Goal: Find specific fact: Find specific fact

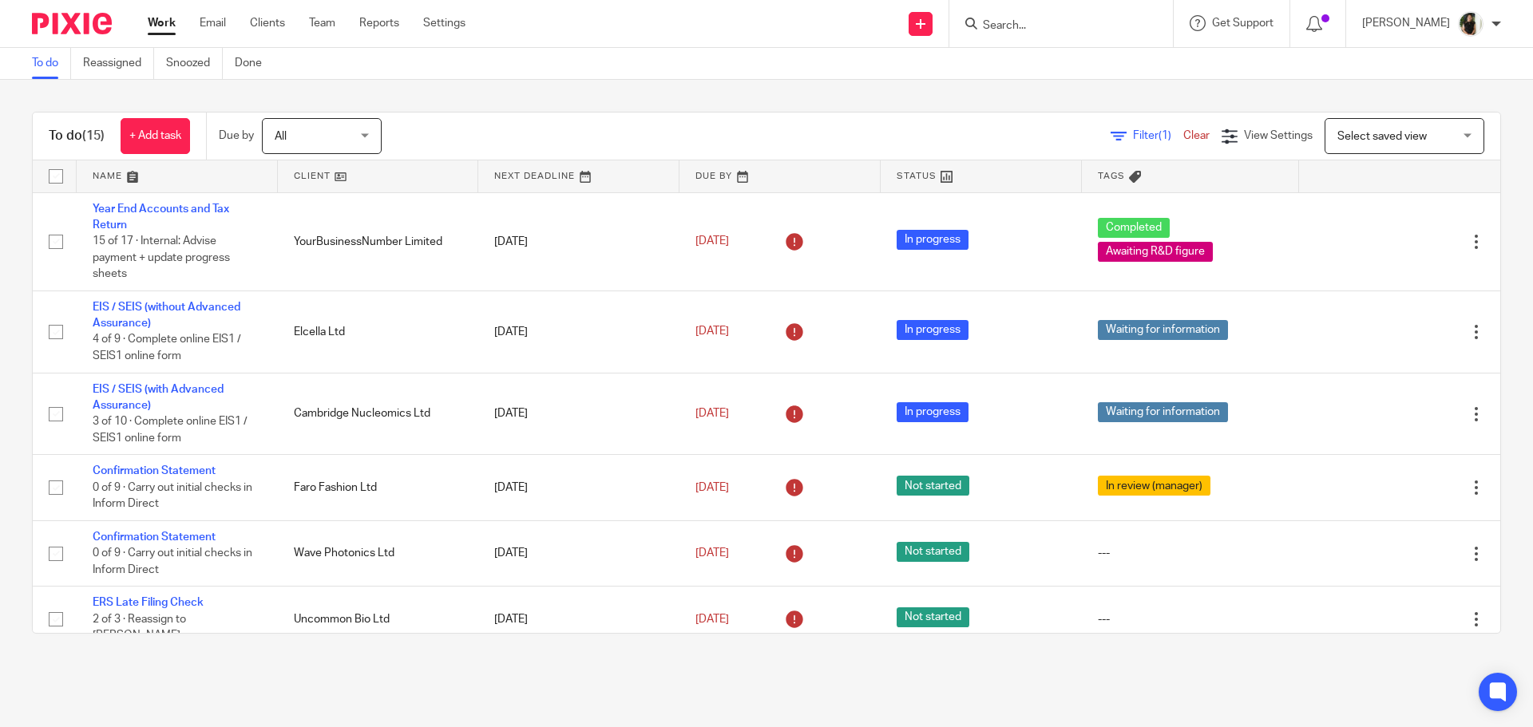
type input "n"
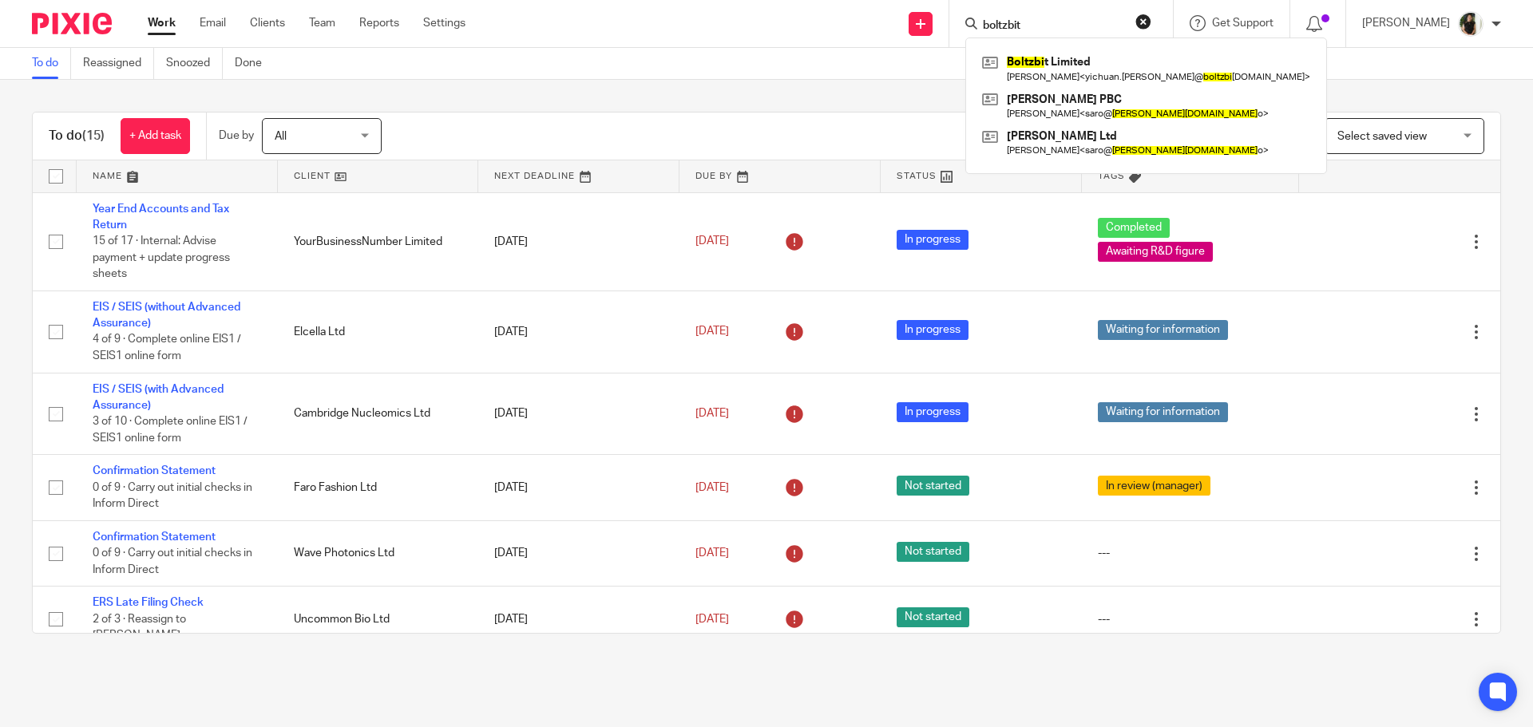
type input "boltzbit"
click button "submit" at bounding box center [0, 0] width 0 height 0
click at [1092, 69] on link at bounding box center [1122, 68] width 289 height 37
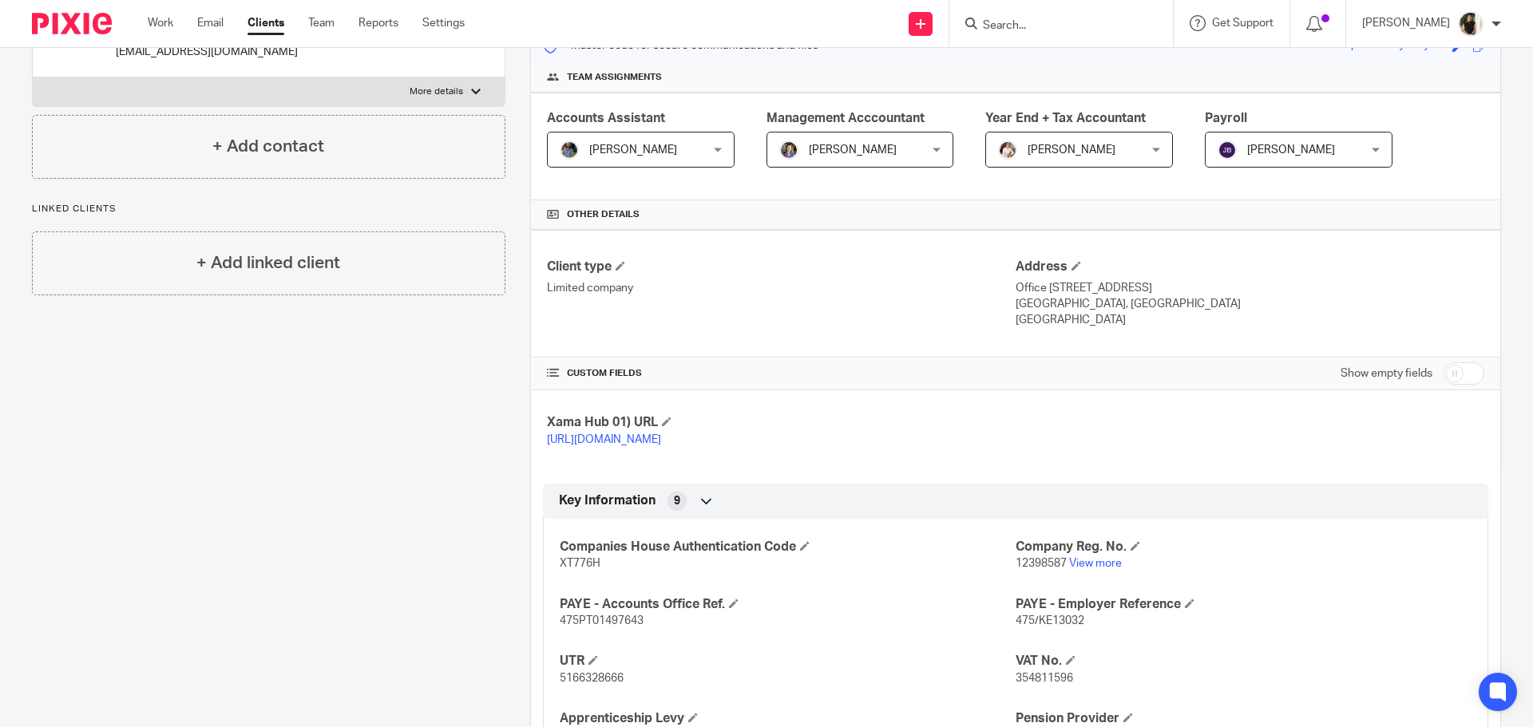
scroll to position [239, 0]
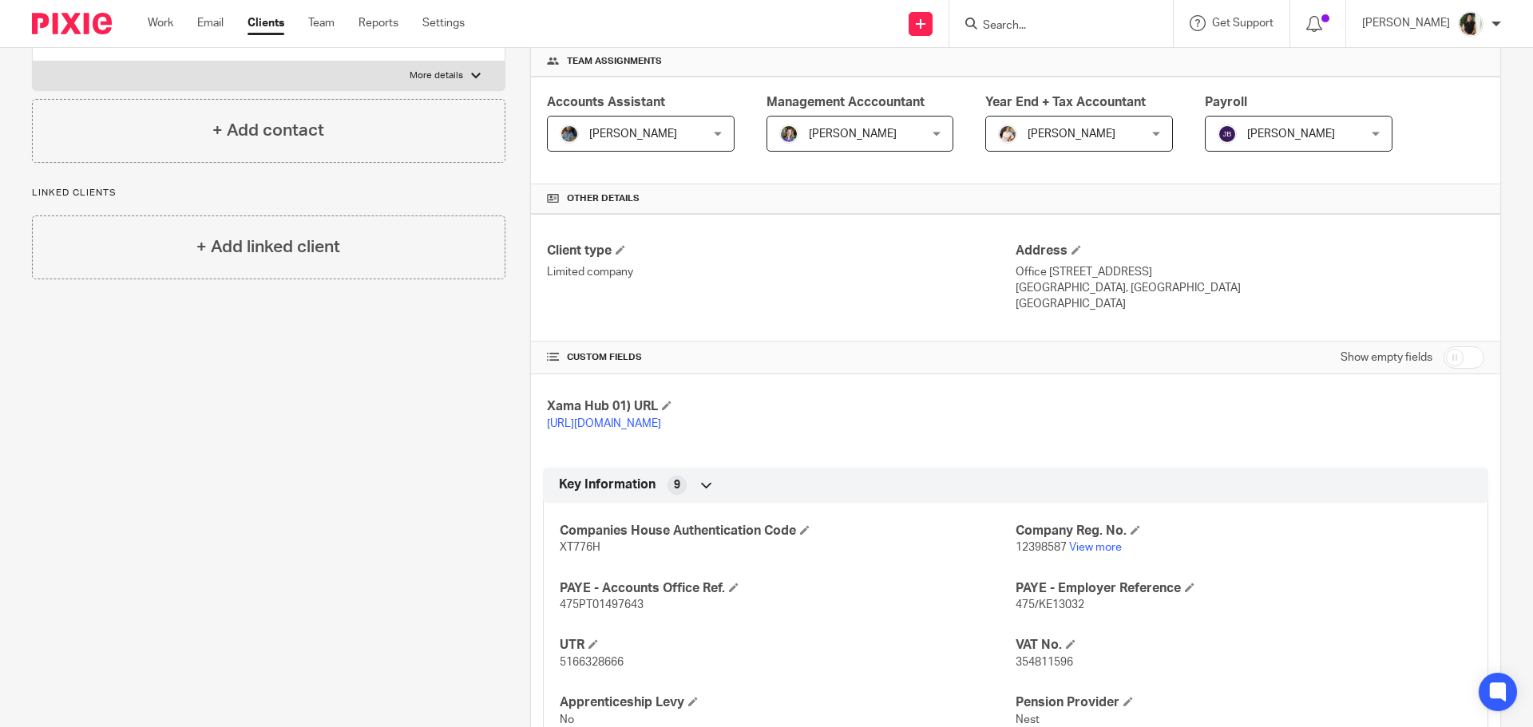
click at [1051, 551] on span "12398587" at bounding box center [1040, 547] width 51 height 11
copy p "12398587"
click at [563, 552] on span "XT776H" at bounding box center [580, 547] width 41 height 11
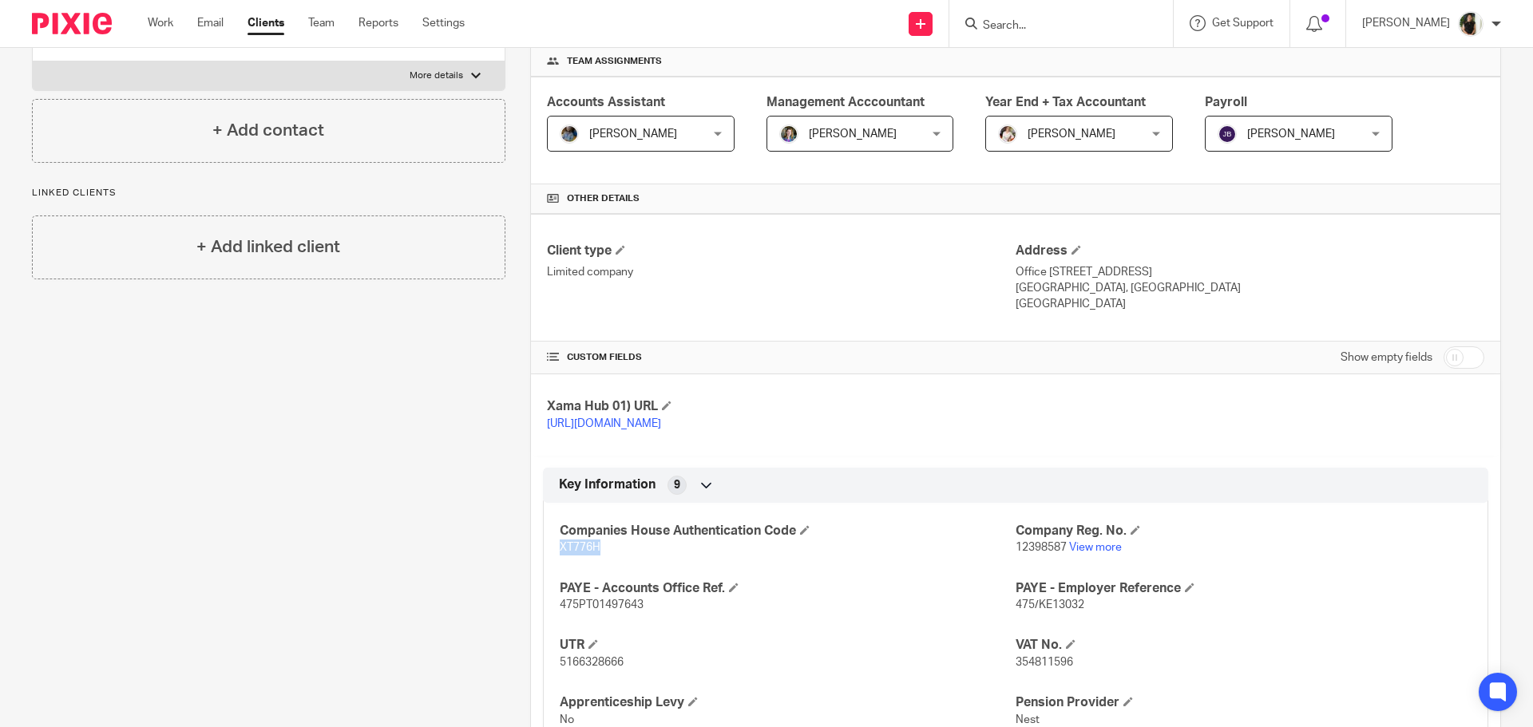
copy span "XT776H"
